Goal: Task Accomplishment & Management: Manage account settings

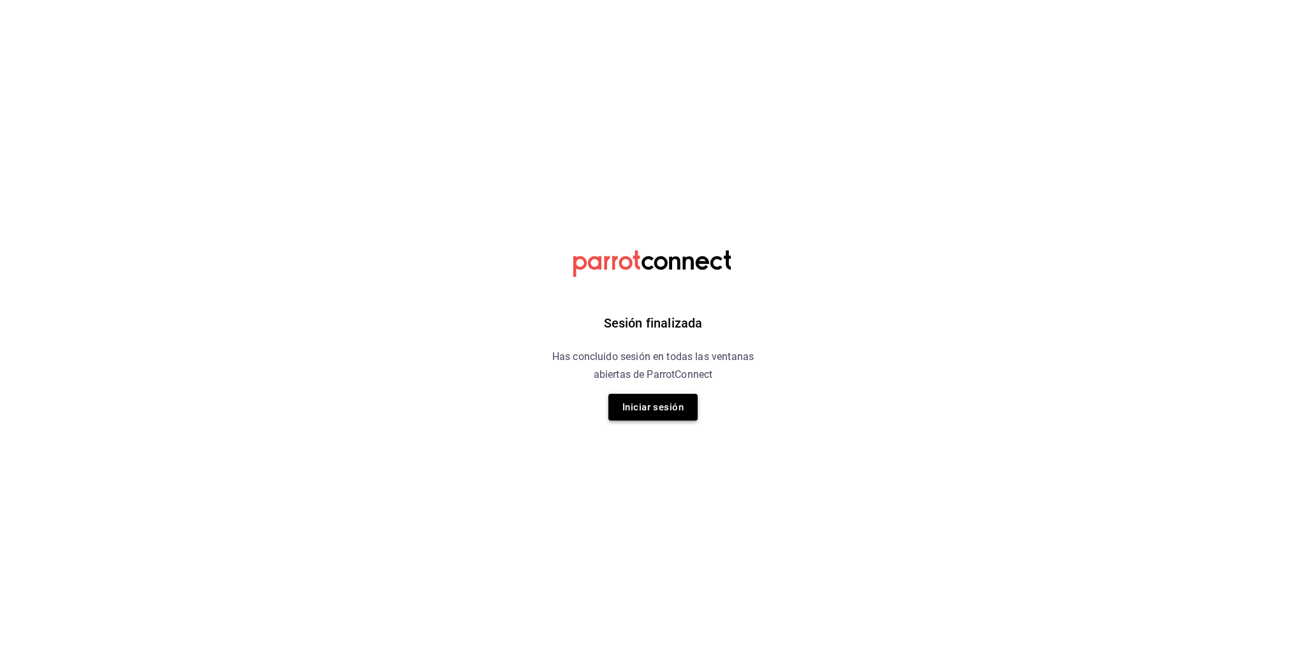
click at [637, 411] on button "Iniciar sesión" at bounding box center [652, 407] width 89 height 27
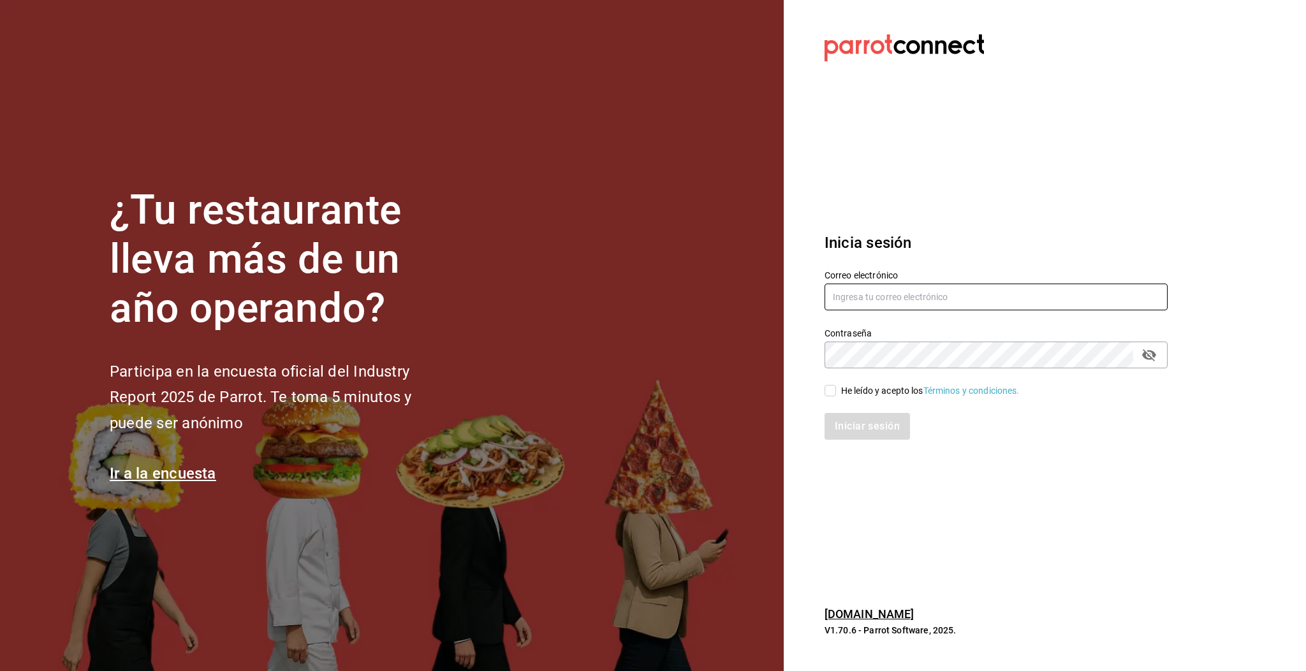
click at [863, 293] on input "text" at bounding box center [995, 297] width 343 height 27
type input "multiuser@pickup.com"
click at [830, 389] on input "He leído y acepto los Términos y condiciones." at bounding box center [829, 390] width 11 height 11
checkbox input "true"
click at [874, 427] on button "Iniciar sesión" at bounding box center [867, 426] width 87 height 27
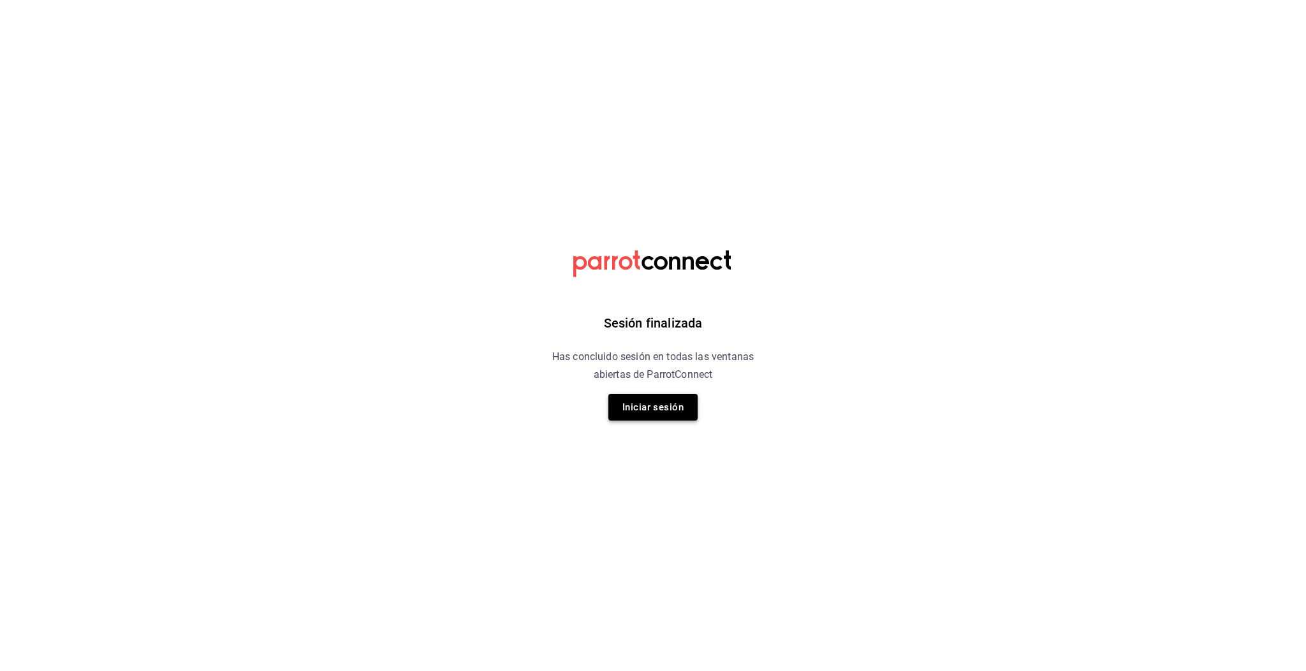
click at [677, 408] on button "Iniciar sesión" at bounding box center [652, 407] width 89 height 27
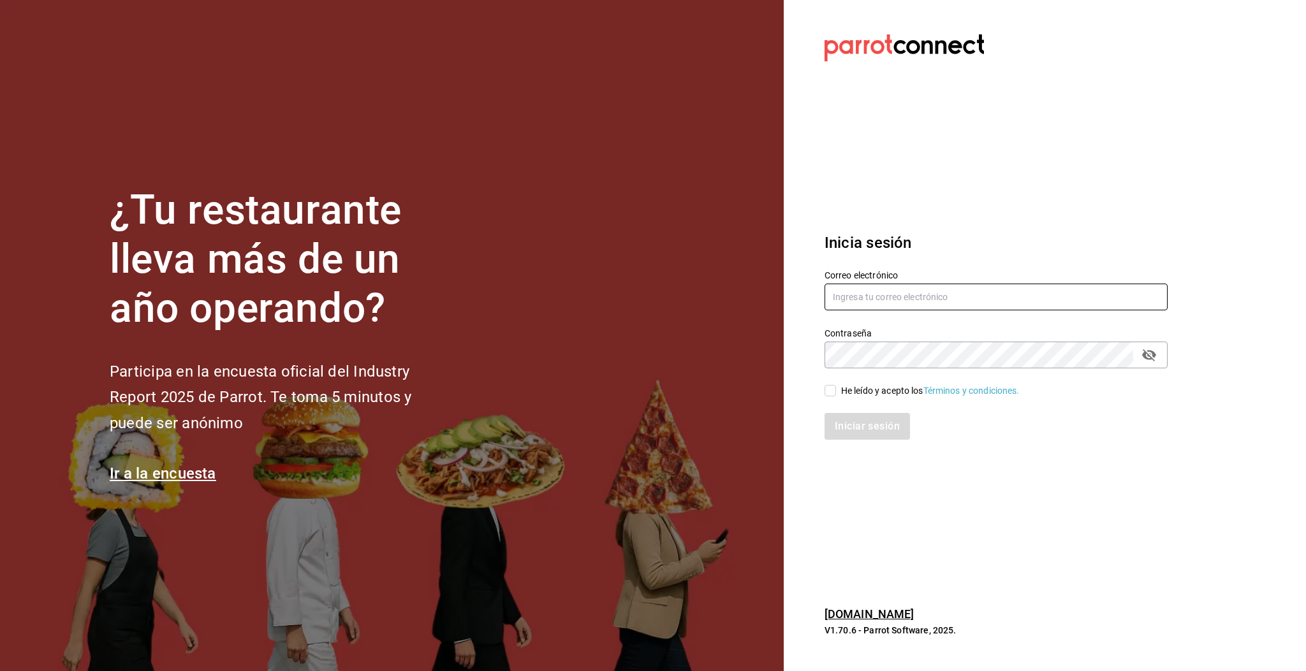
click at [856, 293] on input "text" at bounding box center [995, 297] width 343 height 27
type input "multiuser@pickup.com"
click at [839, 395] on span "He leído y acepto los Términos y condiciones." at bounding box center [928, 390] width 184 height 13
click at [836, 395] on input "He leído y acepto los Términos y condiciones." at bounding box center [829, 390] width 11 height 11
checkbox input "true"
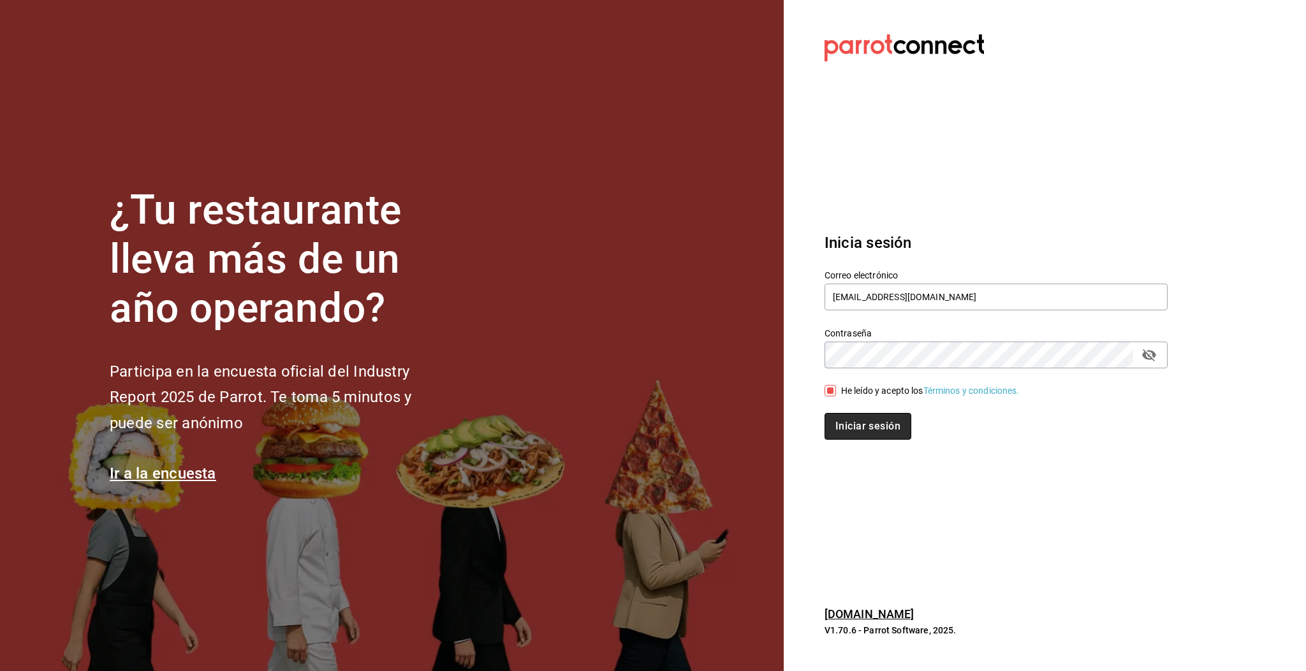
click at [865, 422] on button "Iniciar sesión" at bounding box center [867, 426] width 87 height 27
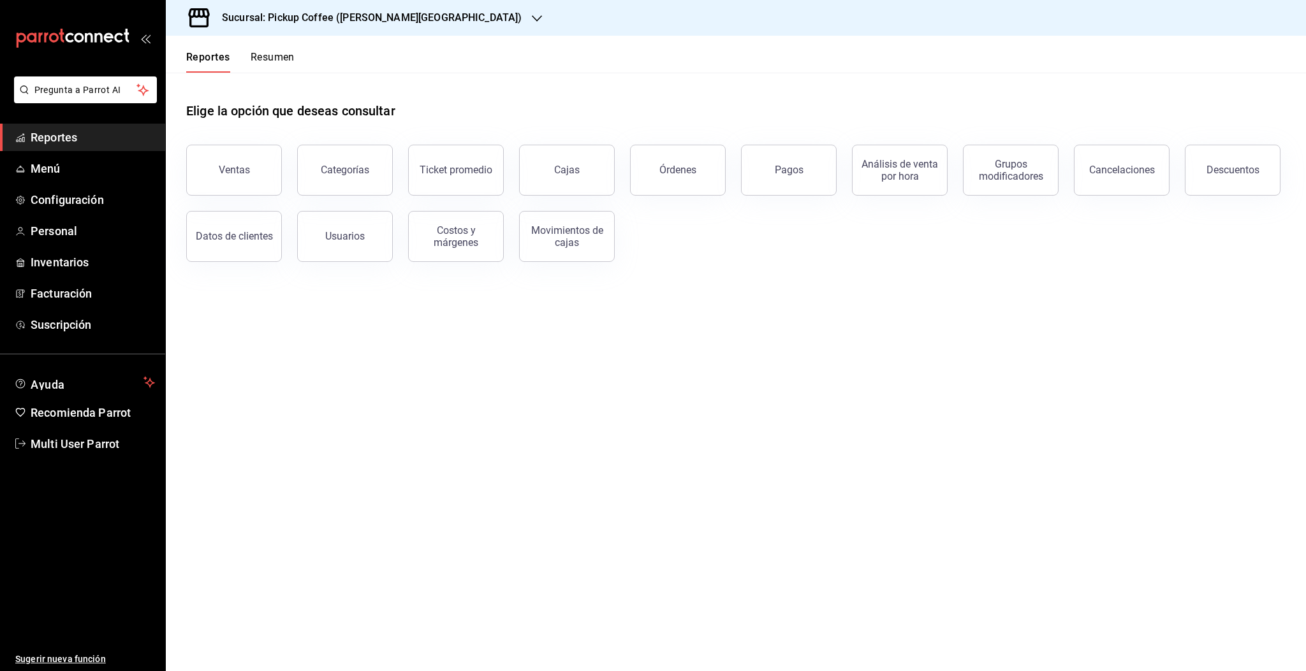
click at [350, 19] on h3 "Sucursal: Pickup Coffee ([PERSON_NAME][GEOGRAPHIC_DATA])" at bounding box center [367, 17] width 310 height 15
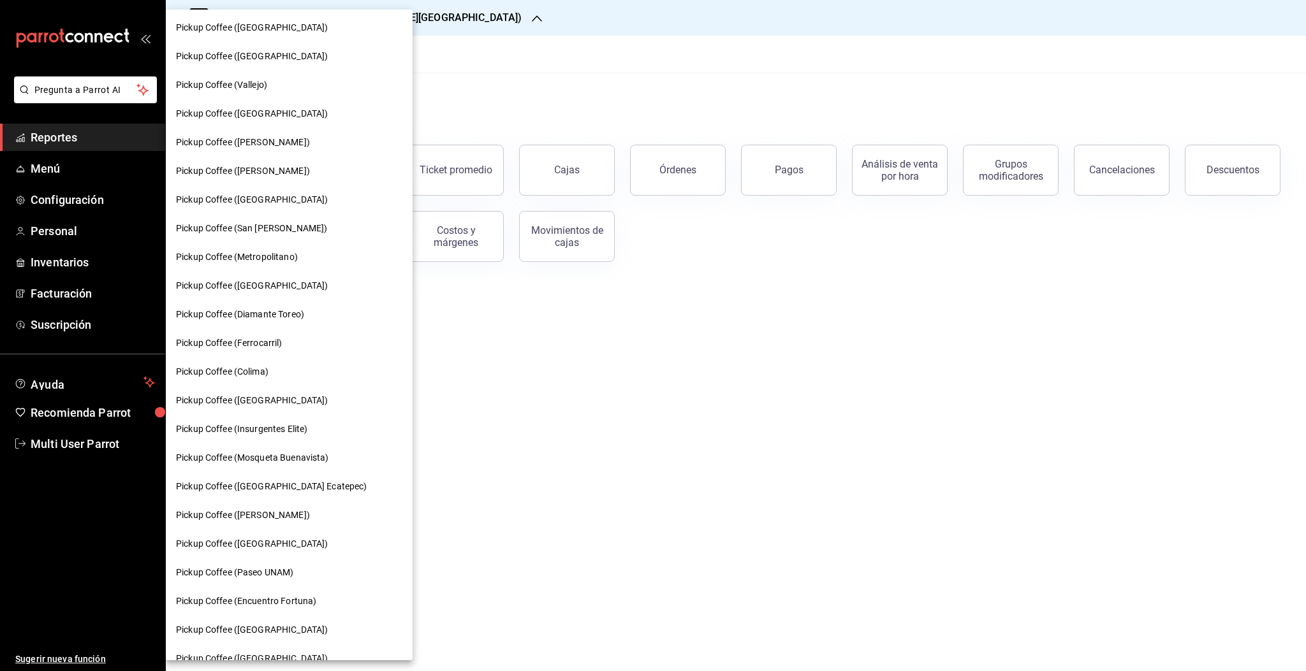
scroll to position [449, 0]
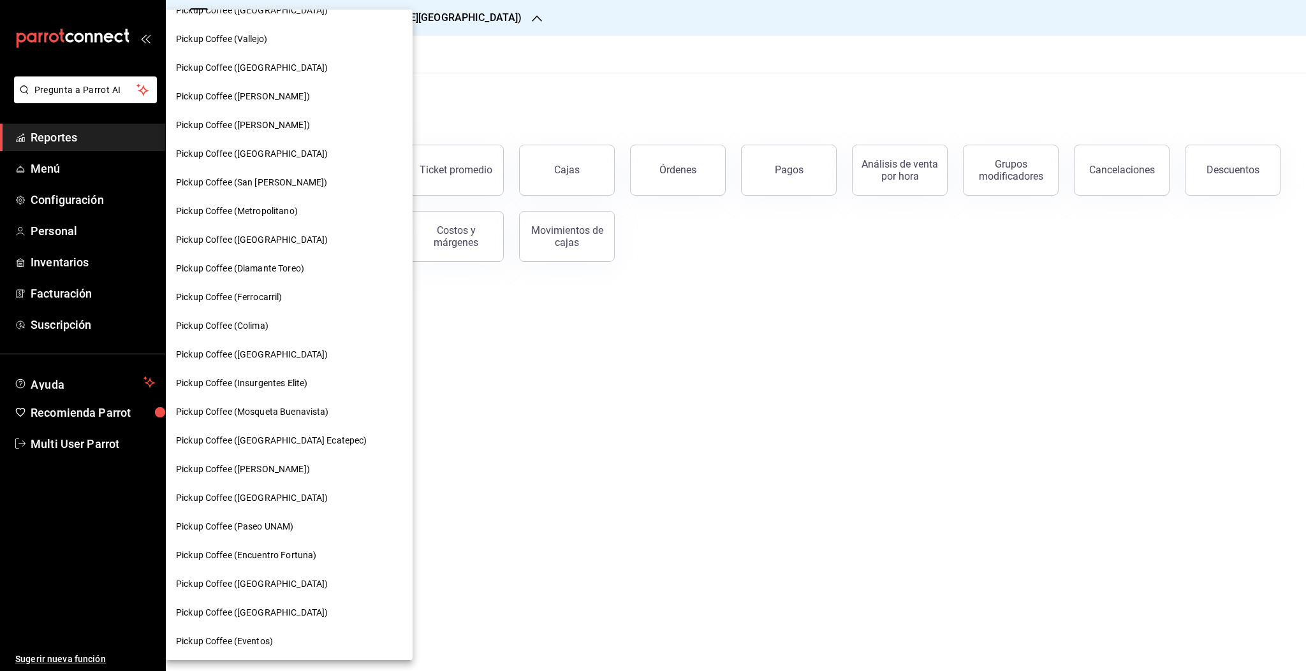
click at [247, 442] on span "Pickup Coffee ([GEOGRAPHIC_DATA] Ecatepec)" at bounding box center [271, 440] width 191 height 13
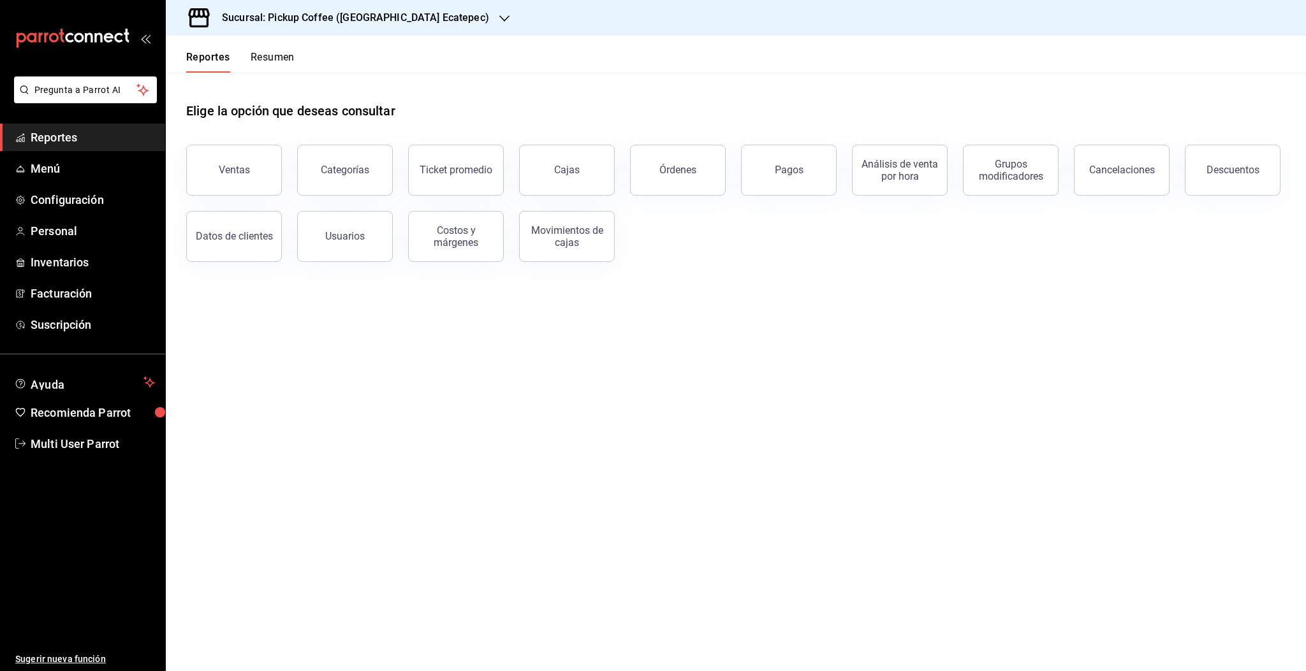
click at [274, 61] on button "Resumen" at bounding box center [273, 62] width 44 height 22
